Goal: Navigation & Orientation: Understand site structure

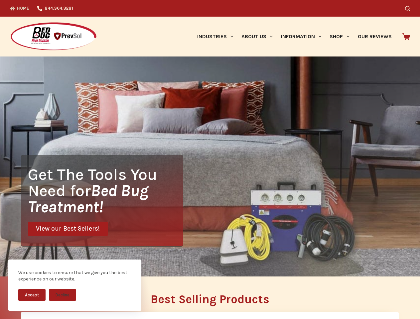
click at [210, 160] on div "Get The Tools You Need for Bed Bug Treatment! View our Best Sellers!" at bounding box center [210, 167] width 420 height 220
click at [32, 295] on button "Accept" at bounding box center [31, 296] width 27 height 12
click at [63, 295] on button "Decline" at bounding box center [62, 296] width 27 height 12
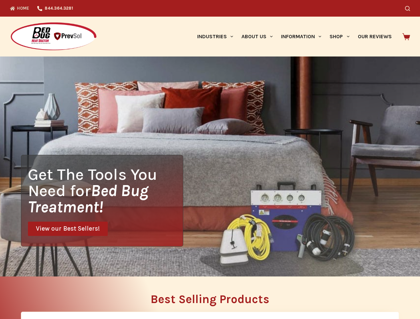
click at [410, 8] on icon "Search" at bounding box center [407, 8] width 5 height 5
click at [218, 37] on link "Industries" at bounding box center [215, 37] width 44 height 40
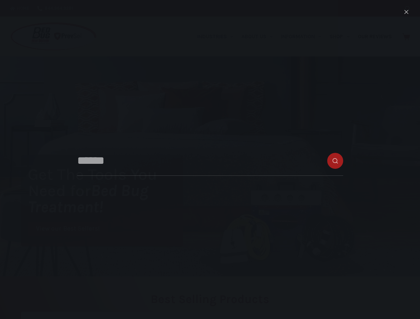
click at [260, 37] on link "About Us" at bounding box center [257, 37] width 40 height 40
click at [304, 37] on link "Information" at bounding box center [301, 37] width 49 height 40
click at [342, 37] on link "Shop" at bounding box center [340, 37] width 28 height 40
